Goal: Task Accomplishment & Management: Manage account settings

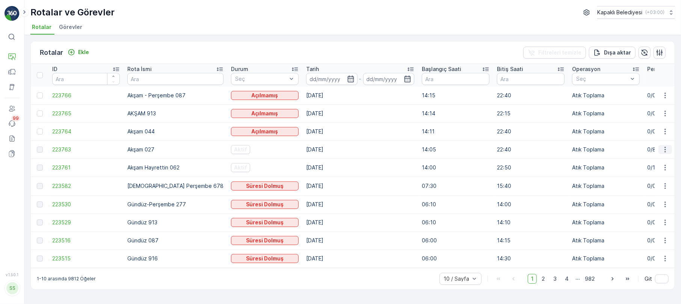
click at [663, 146] on icon "button" at bounding box center [665, 150] width 8 height 8
click at [653, 170] on span "Rota Takibini Görüntüle" at bounding box center [647, 171] width 59 height 8
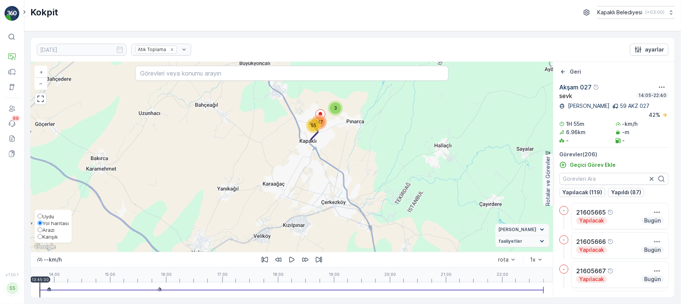
click at [40, 235] on input "Karışık" at bounding box center [40, 236] width 5 height 5
radio input "true"
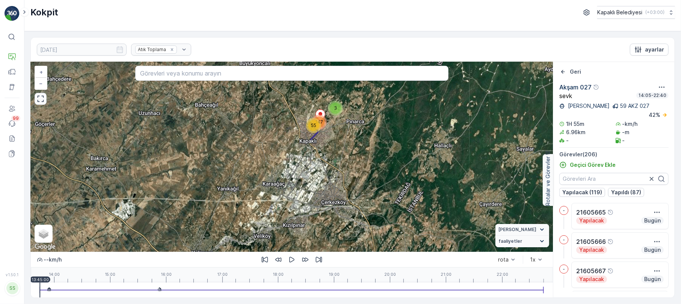
click at [41, 101] on icon "button" at bounding box center [41, 99] width 8 height 8
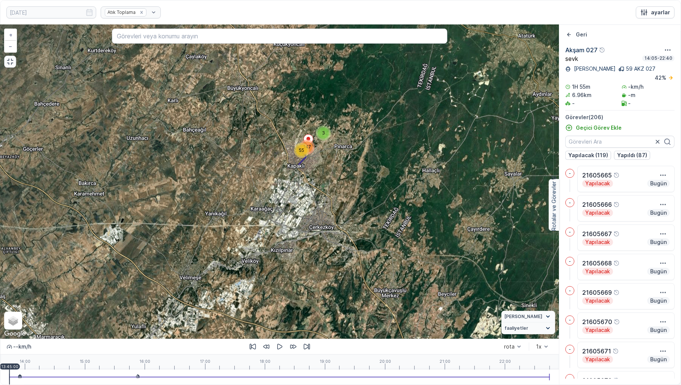
drag, startPoint x: 308, startPoint y: 173, endPoint x: 326, endPoint y: 258, distance: 86.8
click at [326, 258] on div "3 55 147 + − Uydu Yol haritası Arazi Karışık Leaflet Klavye kısayolları Harita …" at bounding box center [279, 182] width 558 height 314
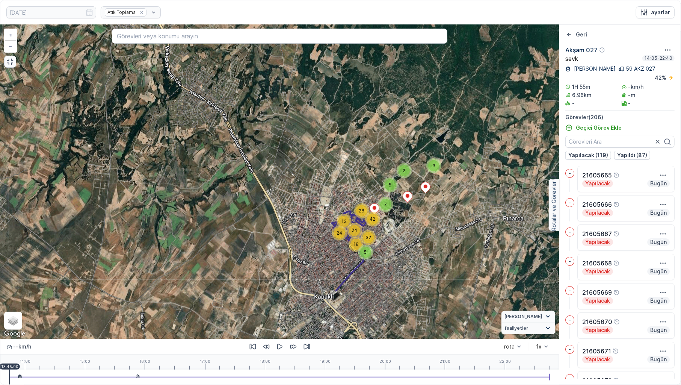
click at [6, 65] on icon "button" at bounding box center [10, 62] width 8 height 8
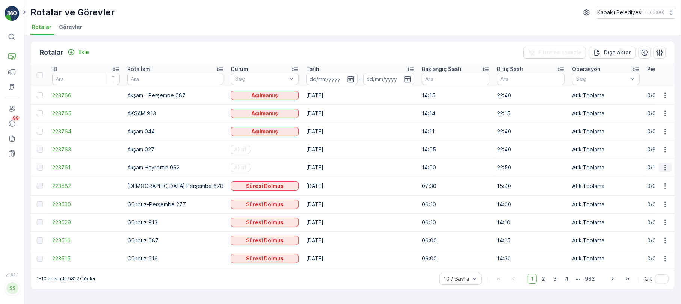
click at [663, 166] on icon "button" at bounding box center [665, 168] width 8 height 8
click at [662, 188] on span "Rota Takibini Görüntüle" at bounding box center [647, 190] width 59 height 8
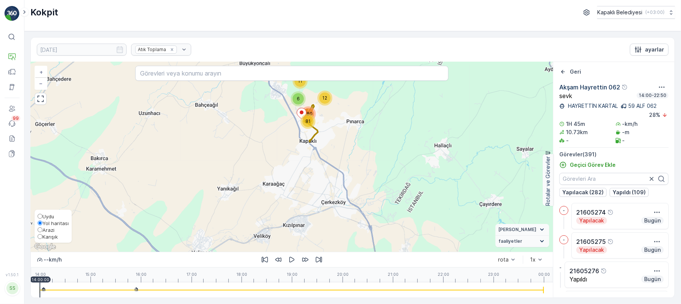
click at [50, 236] on span "Karışık" at bounding box center [49, 237] width 15 height 6
click at [42, 236] on input "Karışık" at bounding box center [40, 236] width 5 height 5
radio input "true"
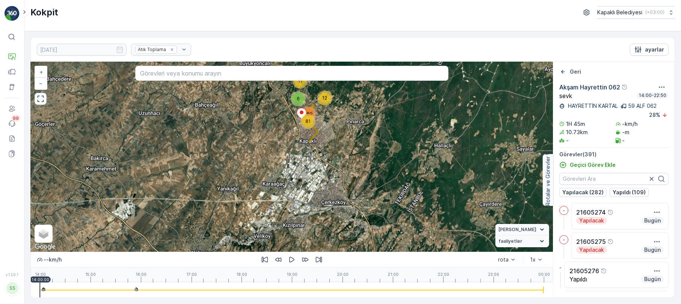
click at [41, 98] on icon "button" at bounding box center [41, 99] width 8 height 8
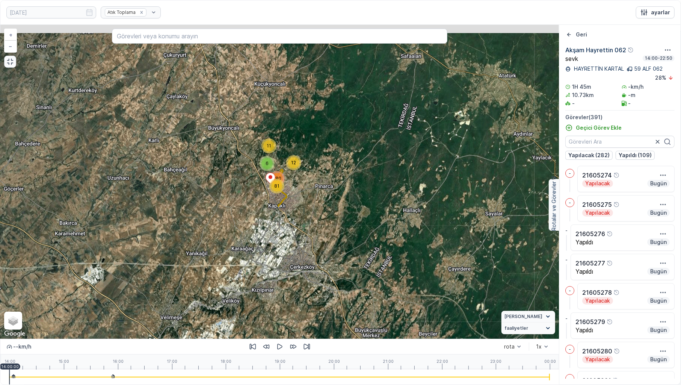
drag, startPoint x: 280, startPoint y: 152, endPoint x: 261, endPoint y: 193, distance: 44.5
click at [261, 193] on div "11 6 81 12 280 + − Uydu Yol haritası Arazi Karışık Leaflet Klavye kısayolları H…" at bounding box center [279, 182] width 558 height 314
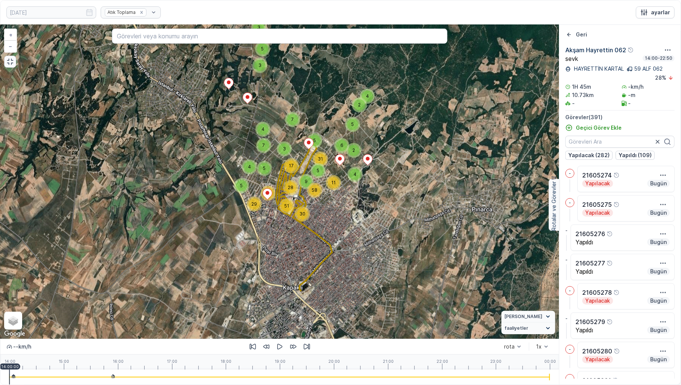
drag, startPoint x: 301, startPoint y: 175, endPoint x: 277, endPoint y: 199, distance: 33.7
click at [299, 189] on div "9" at bounding box center [306, 181] width 15 height 15
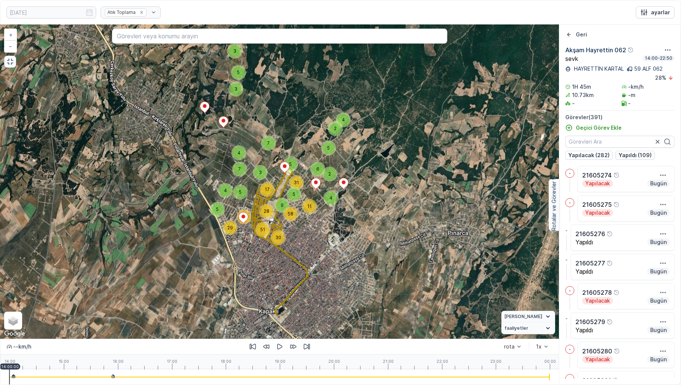
click at [10, 63] on icon "button" at bounding box center [10, 62] width 8 height 8
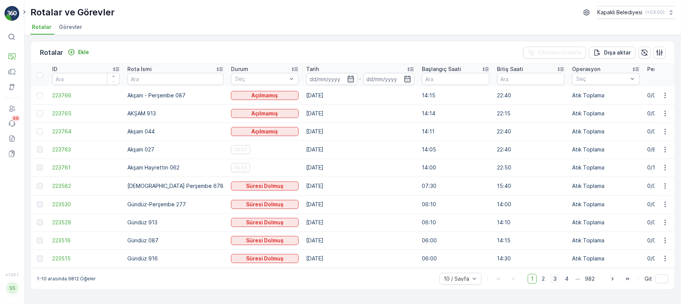
click at [554, 281] on span "3" at bounding box center [555, 279] width 10 height 10
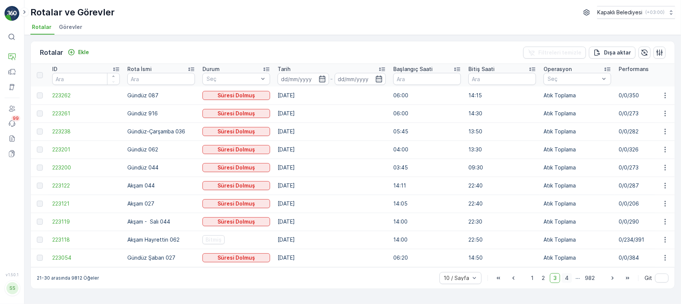
click at [567, 280] on span "4" at bounding box center [566, 278] width 11 height 10
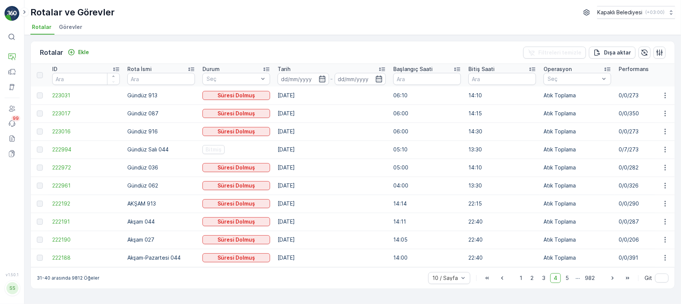
click at [664, 145] on td at bounding box center [665, 149] width 20 height 18
click at [663, 149] on icon "button" at bounding box center [665, 150] width 8 height 8
click at [654, 170] on span "Rota Takibini Görüntüle" at bounding box center [647, 171] width 59 height 8
click at [570, 280] on span "5" at bounding box center [567, 278] width 10 height 10
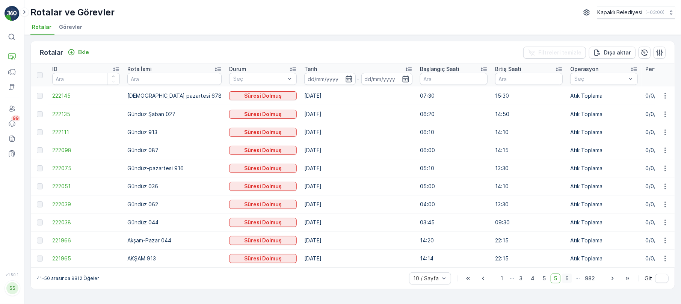
click at [568, 279] on span "6" at bounding box center [567, 278] width 10 height 10
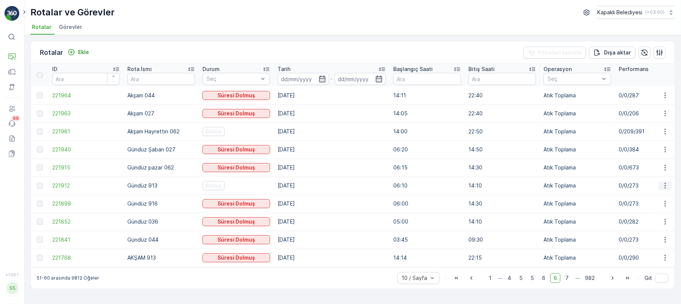
click at [665, 181] on button "button" at bounding box center [665, 185] width 14 height 9
click at [660, 205] on span "Rota Takibini Görüntüle" at bounding box center [647, 208] width 59 height 8
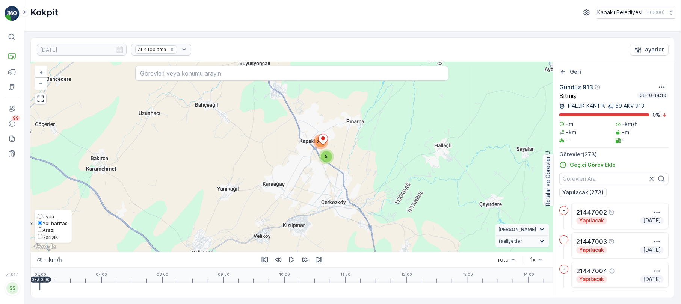
click at [47, 236] on span "Karışık" at bounding box center [49, 237] width 15 height 6
click at [42, 236] on input "Karışık" at bounding box center [40, 236] width 5 height 5
radio input "true"
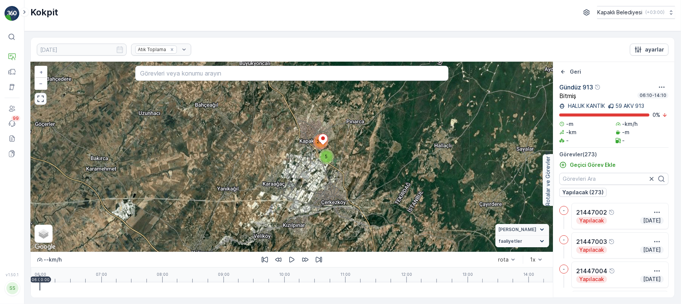
click at [35, 98] on button "button" at bounding box center [41, 99] width 12 height 12
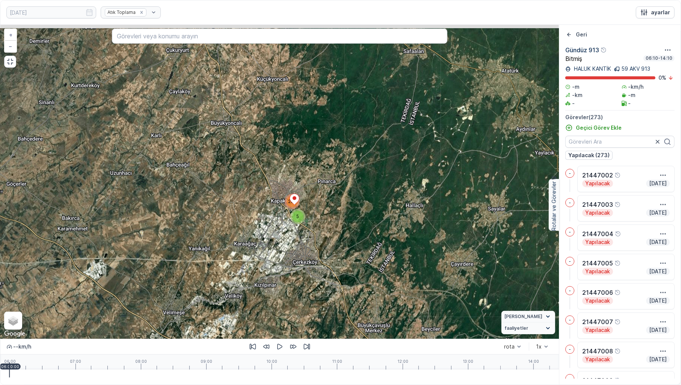
drag, startPoint x: 282, startPoint y: 169, endPoint x: 266, endPoint y: 204, distance: 38.6
click at [266, 204] on div "5 267 + − Uydu Yol haritası Arazi Karışık Leaflet Klavye kısayolları Harita Ver…" at bounding box center [279, 182] width 558 height 314
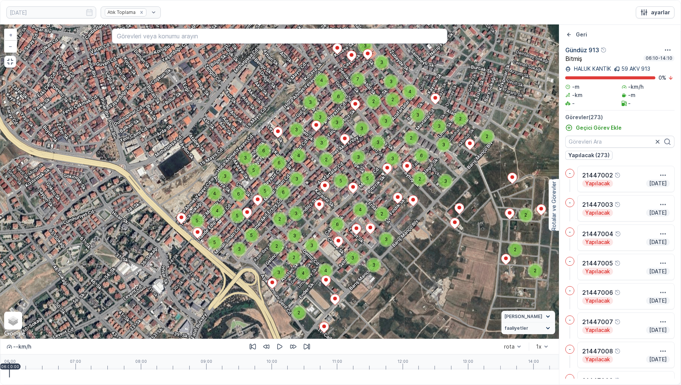
drag, startPoint x: 293, startPoint y: 245, endPoint x: 319, endPoint y: 204, distance: 48.3
click at [319, 204] on ellipse at bounding box center [319, 204] width 4 height 4
drag, startPoint x: 11, startPoint y: 62, endPoint x: 11, endPoint y: 2, distance: 60.8
click at [11, 62] on icon "button" at bounding box center [10, 62] width 8 height 8
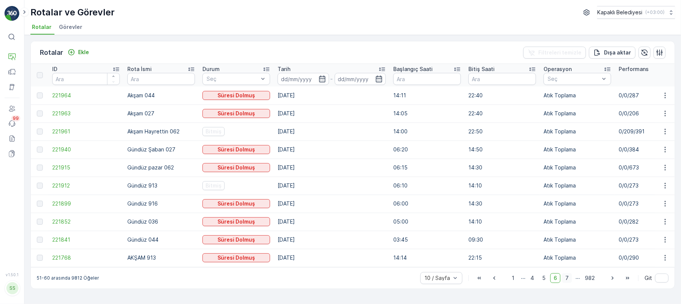
click at [565, 278] on span "7" at bounding box center [567, 278] width 10 height 10
click at [568, 280] on span "8" at bounding box center [567, 278] width 10 height 10
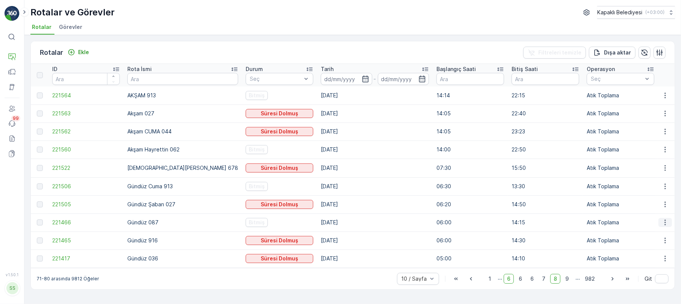
click at [663, 222] on icon "button" at bounding box center [665, 223] width 8 height 8
click at [652, 242] on span "Rota Takibini Görüntüle" at bounding box center [647, 244] width 59 height 8
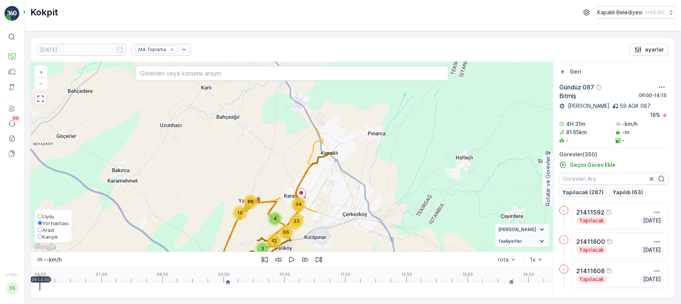
click at [44, 237] on span "Karışık" at bounding box center [49, 237] width 15 height 6
click at [42, 237] on input "Karışık" at bounding box center [40, 236] width 5 height 5
radio input "true"
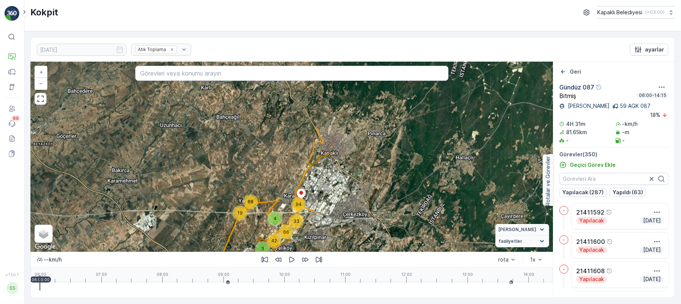
click at [32, 101] on div "3 4 42 33 94 88 19 66 + − Uydu Yol haritası Arazi Karışık Leaflet Klavye kısayo…" at bounding box center [292, 157] width 522 height 190
click at [41, 101] on icon "button" at bounding box center [41, 99] width 8 height 8
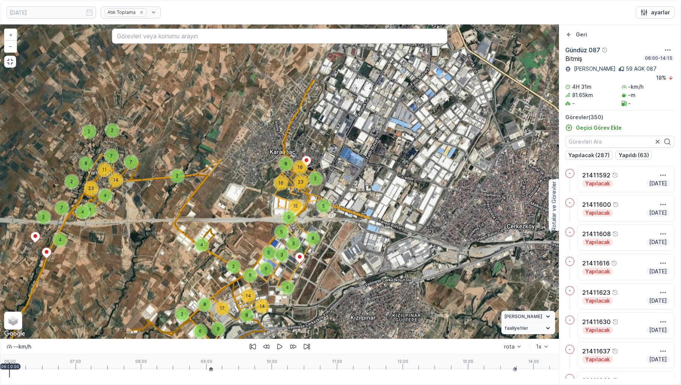
drag, startPoint x: 261, startPoint y: 190, endPoint x: 254, endPoint y: 262, distance: 72.5
click at [252, 269] on div "6" at bounding box center [249, 274] width 11 height 11
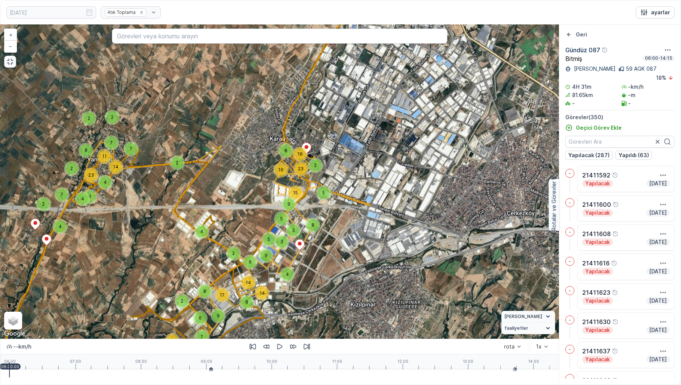
click at [214, 303] on div at bounding box center [279, 376] width 540 height 15
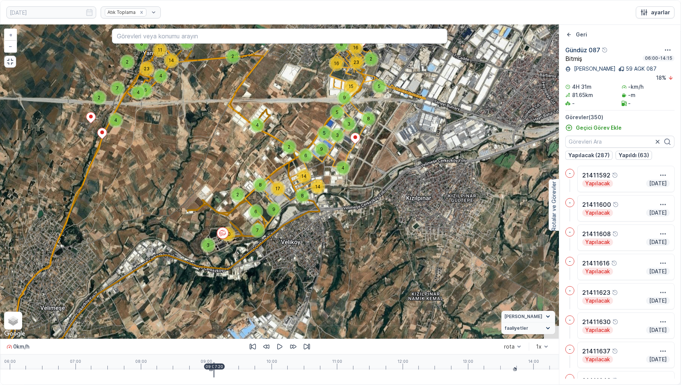
drag, startPoint x: 291, startPoint y: 186, endPoint x: 233, endPoint y: 242, distance: 81.0
click at [233, 242] on div "3 8 2 9 7 10 6 14 17 14 8 2 5 6 3 9 4 3 5 8 4 4 4 2 7 2 7 2 2 6 2 8 23 4 11 7 1…" at bounding box center [279, 182] width 558 height 314
click at [280, 303] on icon "button" at bounding box center [280, 346] width 8 height 8
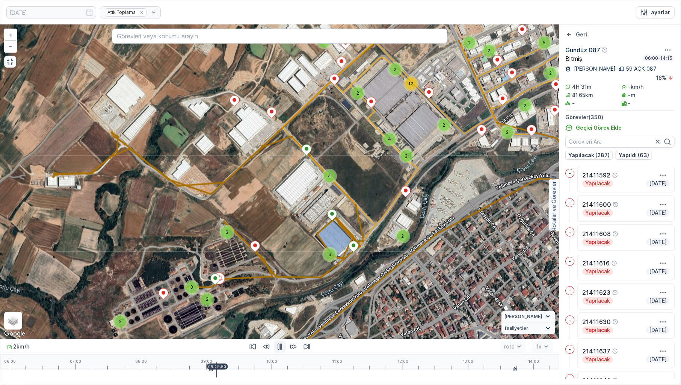
drag, startPoint x: 374, startPoint y: 173, endPoint x: 342, endPoint y: 294, distance: 125.3
click at [323, 303] on div "2 2 2 2 4 2 6 3 2 3 4 2 2 2 3 2 2 12 3 5 2 2 2 2 2 2 2 2 2 2 2 2 2 2 3 3 2 2 3 …" at bounding box center [279, 182] width 558 height 314
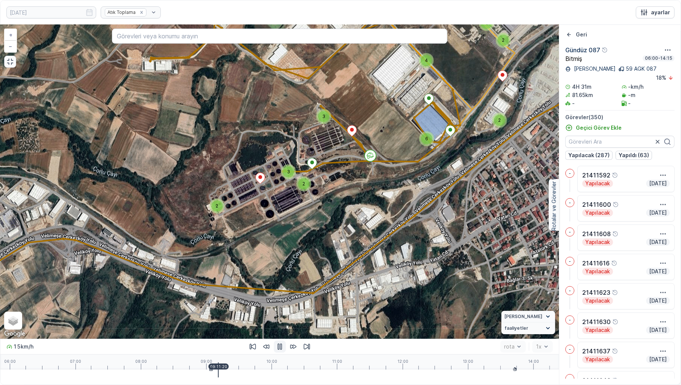
click at [277, 303] on icon "button" at bounding box center [280, 346] width 8 height 8
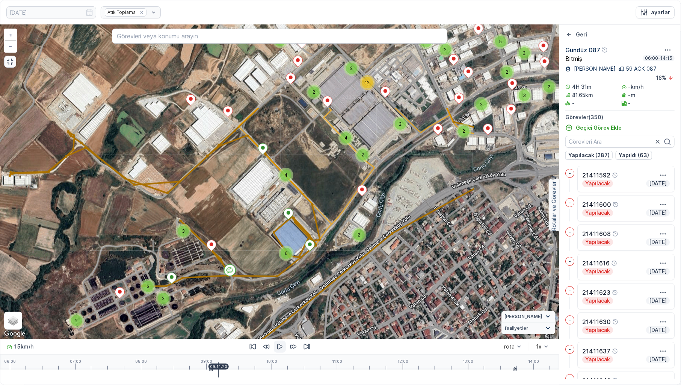
drag, startPoint x: 469, startPoint y: 149, endPoint x: 335, endPoint y: 271, distance: 180.7
click at [332, 279] on div "2 2 2 2 4 2 6 3 2 3 4 2 2 2 3 2 2 12 3 5 2 2 2 2 2 2 2 2 2 2 2 2 2 2 3 3 2 2 3 …" at bounding box center [279, 182] width 558 height 314
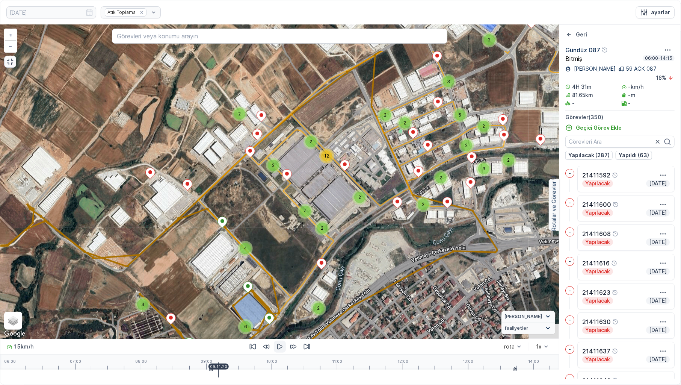
drag, startPoint x: 288, startPoint y: 166, endPoint x: 274, endPoint y: 225, distance: 61.4
click at [275, 224] on div "2 2 2 2 4 2 6 3 2 3 4 2 2 2 3 2 2 12 3 5 2 2 2 2 2 2 2 2 2 2 2 2 2 2 3 3 2 2 3 …" at bounding box center [279, 182] width 558 height 314
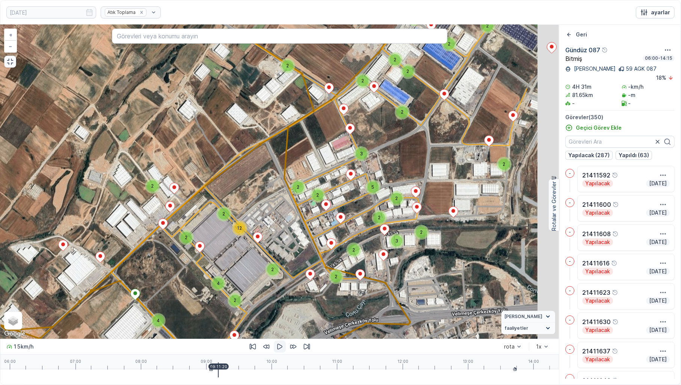
drag, startPoint x: 427, startPoint y: 161, endPoint x: 314, endPoint y: 209, distance: 122.5
click at [315, 209] on div "2 2 2 2 4 2 6 3 2 3 4 2 2 2 3 2 2 12 3 5 2 2 2 2 2 2 2 2 2 2 2 2 2 2 3 3 2 2 3 …" at bounding box center [279, 182] width 558 height 314
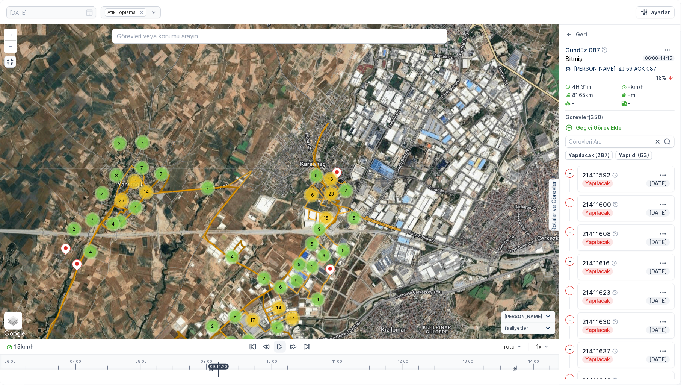
drag, startPoint x: 321, startPoint y: 149, endPoint x: 289, endPoint y: 239, distance: 95.4
click at [291, 239] on div "3 8 2 9 7 10 6 14 17 14 8 2 5 6 3 9 4 3 5 8 4 4 4 2 7 2 7 2 2 6 2 8 23 4 11 7 1…" at bounding box center [279, 182] width 558 height 314
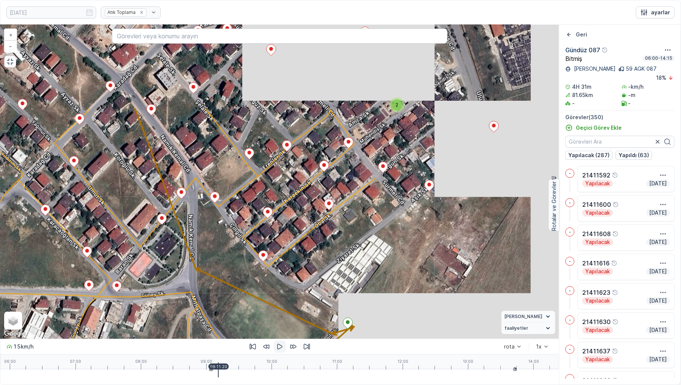
drag, startPoint x: 408, startPoint y: 152, endPoint x: 181, endPoint y: 262, distance: 252.3
click at [168, 267] on div "2 2 4 2 2 3 3 2 2 4 2 2 4 6 2 3 2 2 2 2 2 3 2 2 2 2 2 2 2 4 4 2 2 2 2 3 2 2 2 2…" at bounding box center [279, 182] width 558 height 314
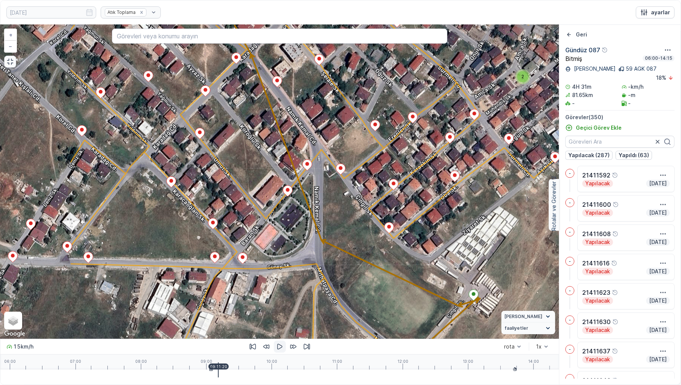
drag, startPoint x: 187, startPoint y: 217, endPoint x: 333, endPoint y: 199, distance: 147.9
click at [316, 191] on div "2 2 4 2 2 3 3 2 2 4 2 2 4 6 2 3 2 2 2 2 2 3 2 2 2 2 2 2 2 4 4 2 2 2 2 3 2 2 2 2…" at bounding box center [279, 182] width 558 height 314
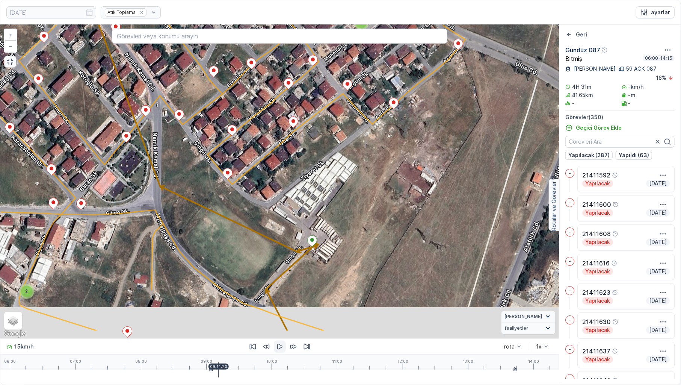
drag, startPoint x: 348, startPoint y: 244, endPoint x: 337, endPoint y: 170, distance: 74.5
click at [337, 170] on div "2 2 4 2 2 3 3 2 2 4 2 2 4 6 2 3 2 2 2 2 2 3 2 2 2 2 2 2 2 4 4 2 2 2 2 3 2 2 2 2…" at bounding box center [279, 182] width 558 height 314
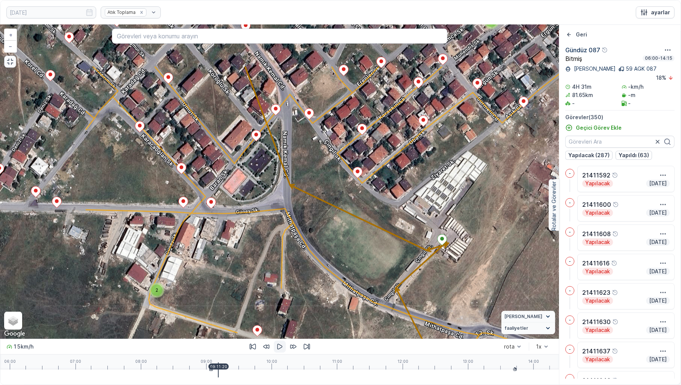
drag, startPoint x: 362, startPoint y: 189, endPoint x: 377, endPoint y: 201, distance: 20.0
click at [373, 203] on div "2 2 4 2 2 3 3 2 2 4 2 2 4 6 2 3 2 2 2 2 2 3 2 2 2 2 2 2 2 4 4 2 2 2 2 3 2 2 2 2…" at bounding box center [279, 182] width 558 height 314
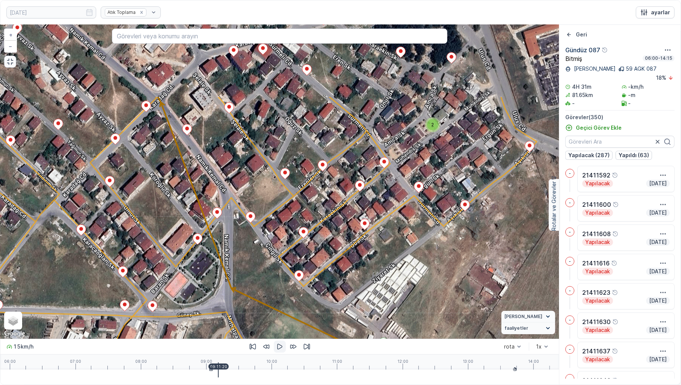
drag, startPoint x: 431, startPoint y: 90, endPoint x: 360, endPoint y: 196, distance: 127.4
click at [364, 194] on div "2 2 4 2 2 3 3 2 2 4 2 2 4 6 2 3 2 2 2 2 2 3 2 2 2 2 2 2 2 4 4 2 2 2 2 3 2 2 2 2…" at bounding box center [279, 182] width 558 height 314
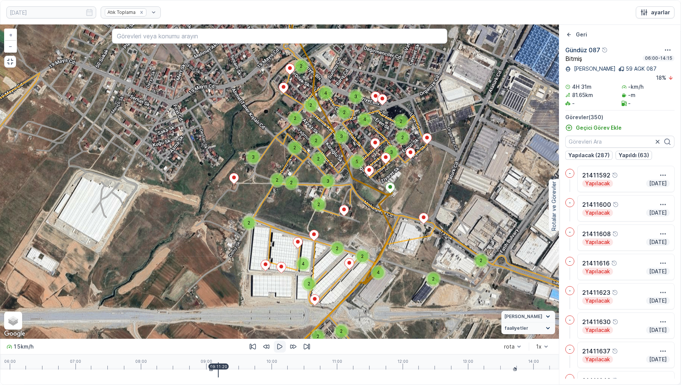
drag, startPoint x: 11, startPoint y: 64, endPoint x: 11, endPoint y: 3, distance: 60.5
click at [11, 64] on icon "button" at bounding box center [10, 62] width 8 height 8
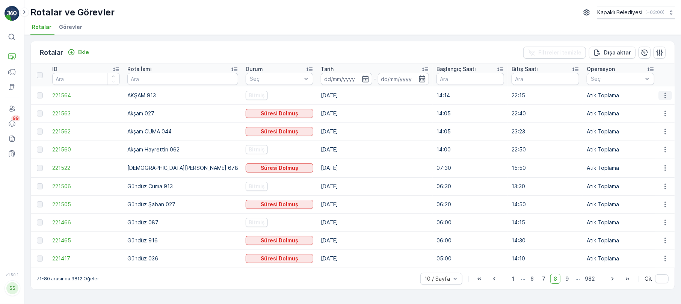
click at [667, 93] on icon "button" at bounding box center [665, 96] width 8 height 8
click at [513, 283] on span "1" at bounding box center [512, 279] width 9 height 10
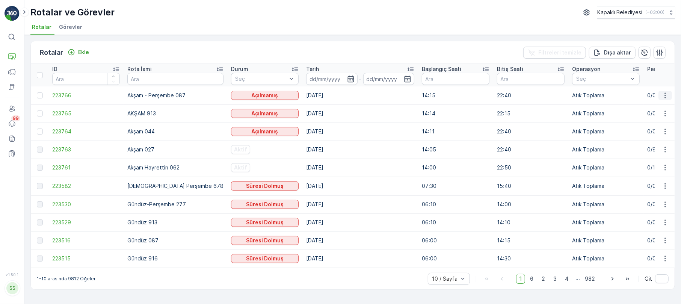
click at [667, 94] on icon "button" at bounding box center [665, 96] width 8 height 8
click at [644, 137] on span "Atanan Kişiyi Değiştir" at bounding box center [644, 138] width 53 height 8
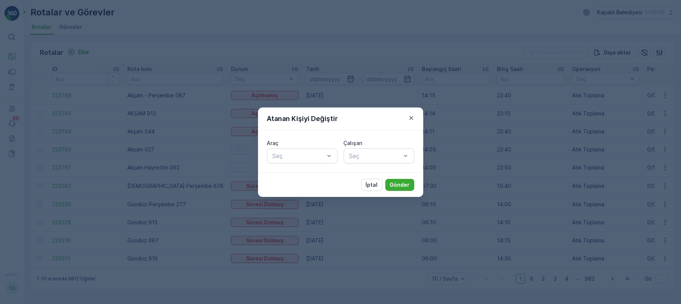
drag, startPoint x: 412, startPoint y: 122, endPoint x: 414, endPoint y: 113, distance: 8.5
click at [412, 119] on button "button" at bounding box center [411, 117] width 9 height 9
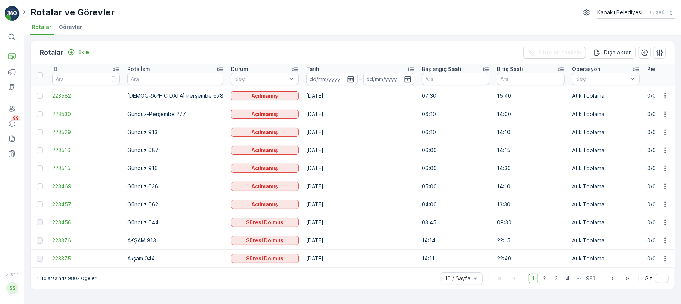
click at [531, 280] on span "1" at bounding box center [533, 278] width 9 height 10
